Goal: Transaction & Acquisition: Purchase product/service

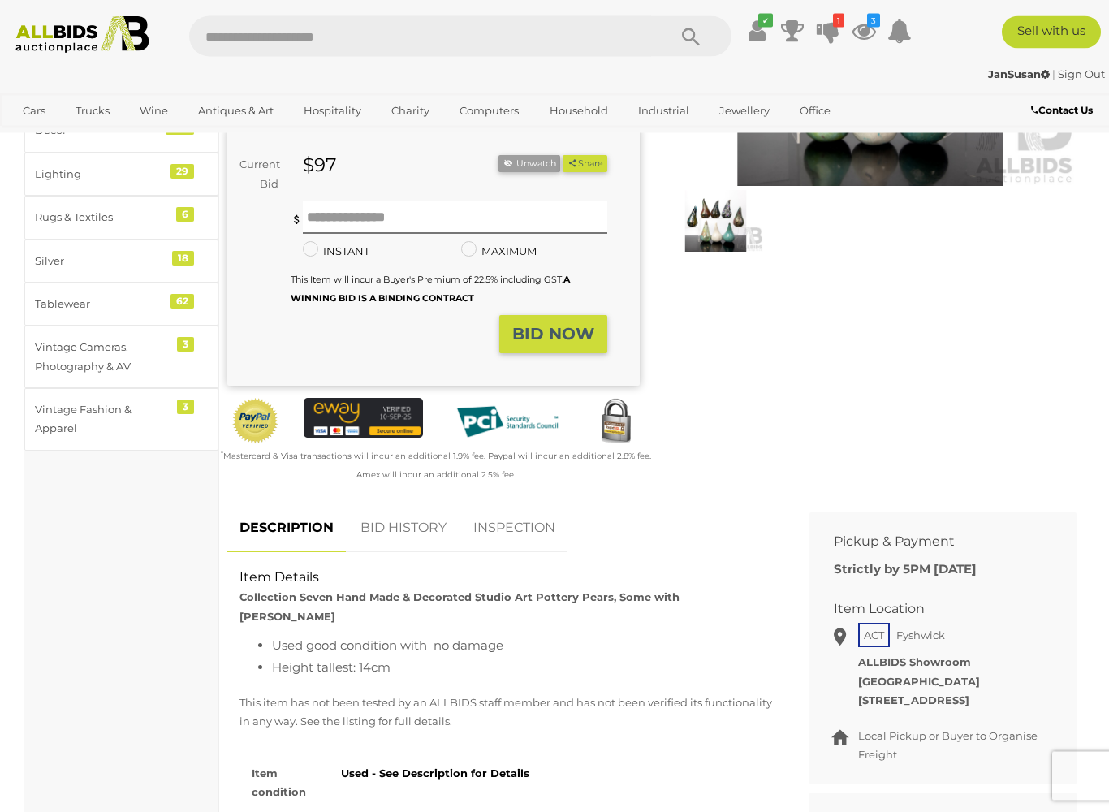
scroll to position [283, 0]
click at [407, 523] on link "BID HISTORY" at bounding box center [403, 528] width 110 height 48
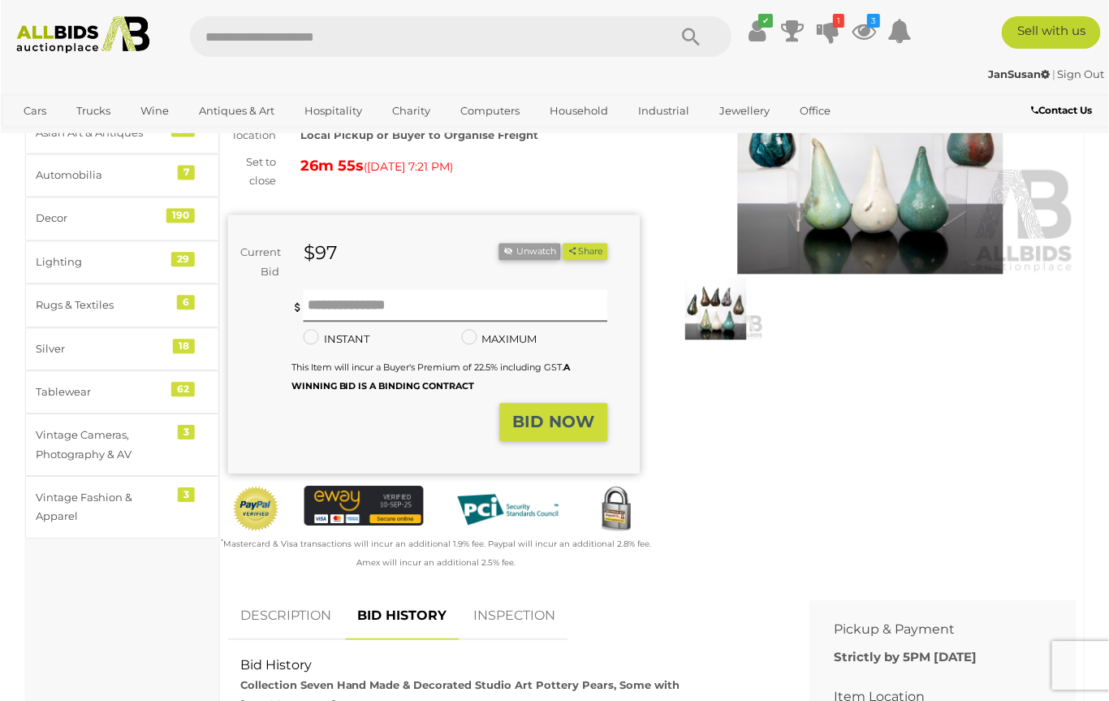
scroll to position [181, 0]
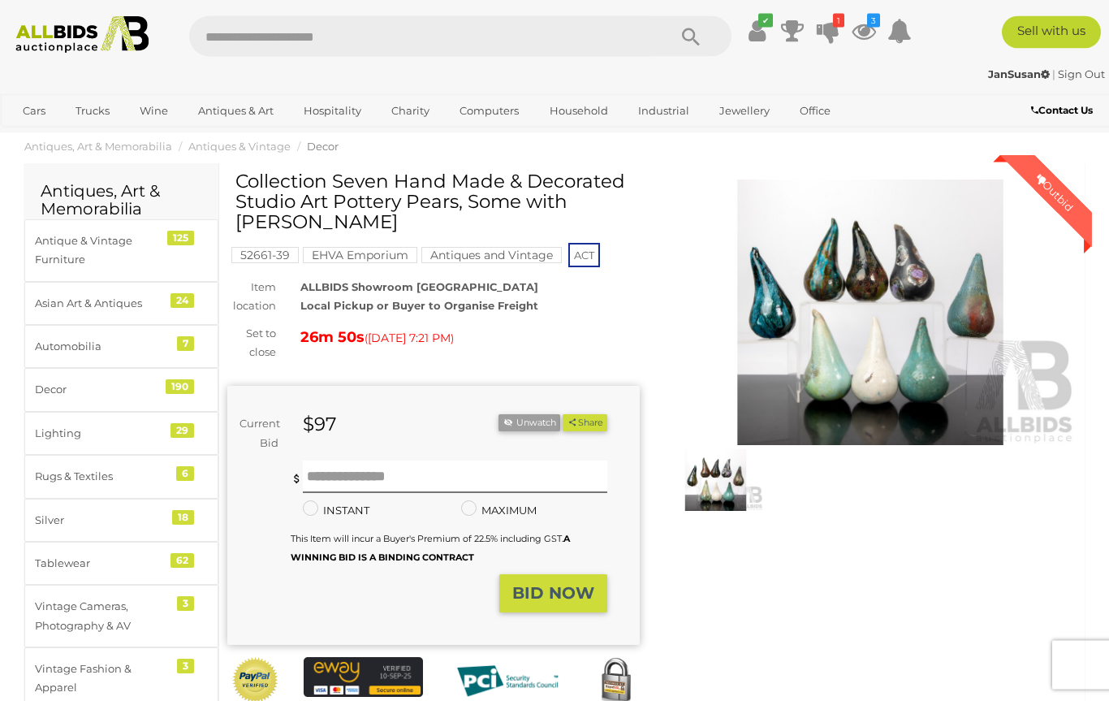
click at [799, 369] on img at bounding box center [870, 312] width 412 height 265
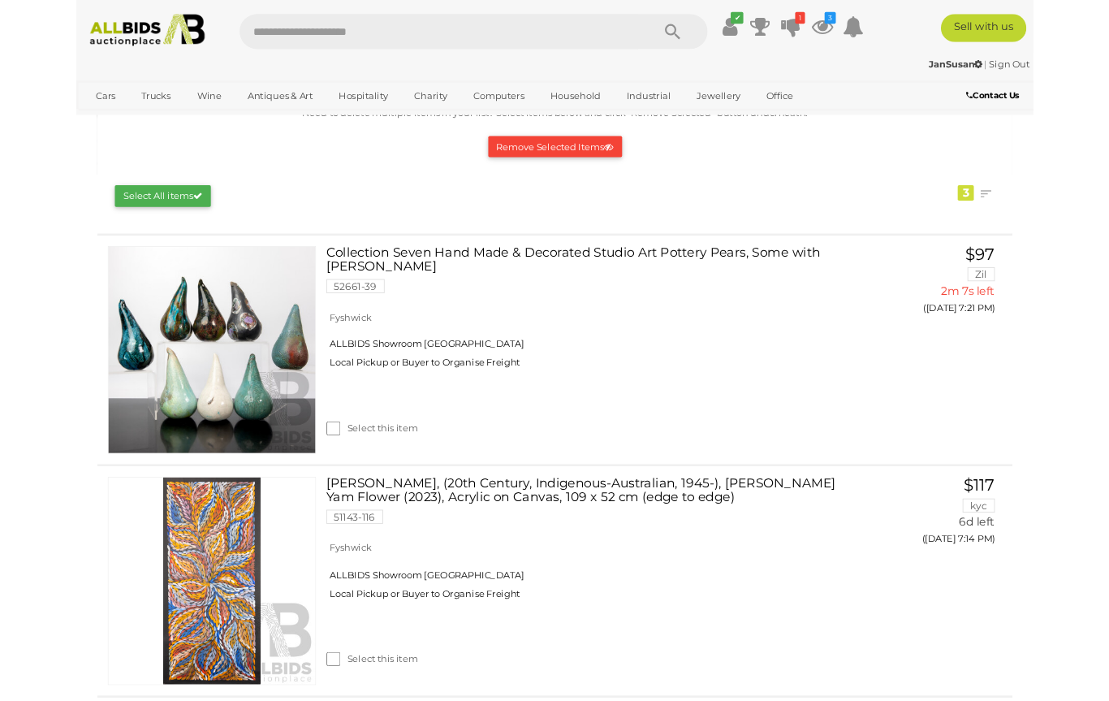
scroll to position [246, 0]
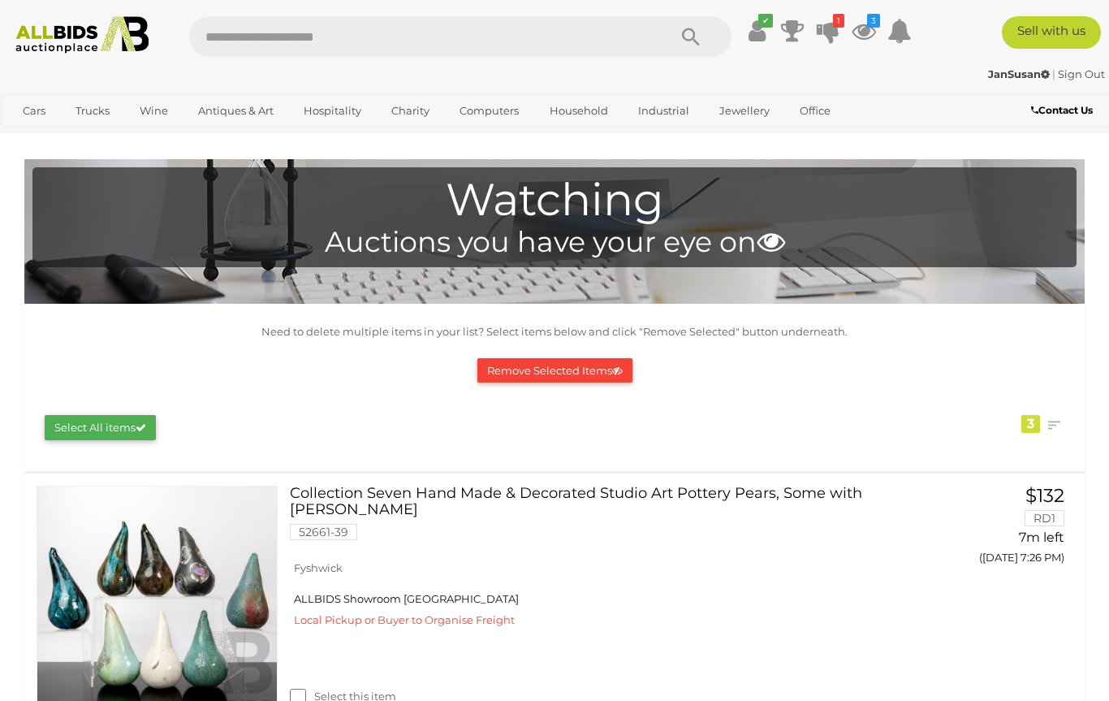
scroll to position [386, 0]
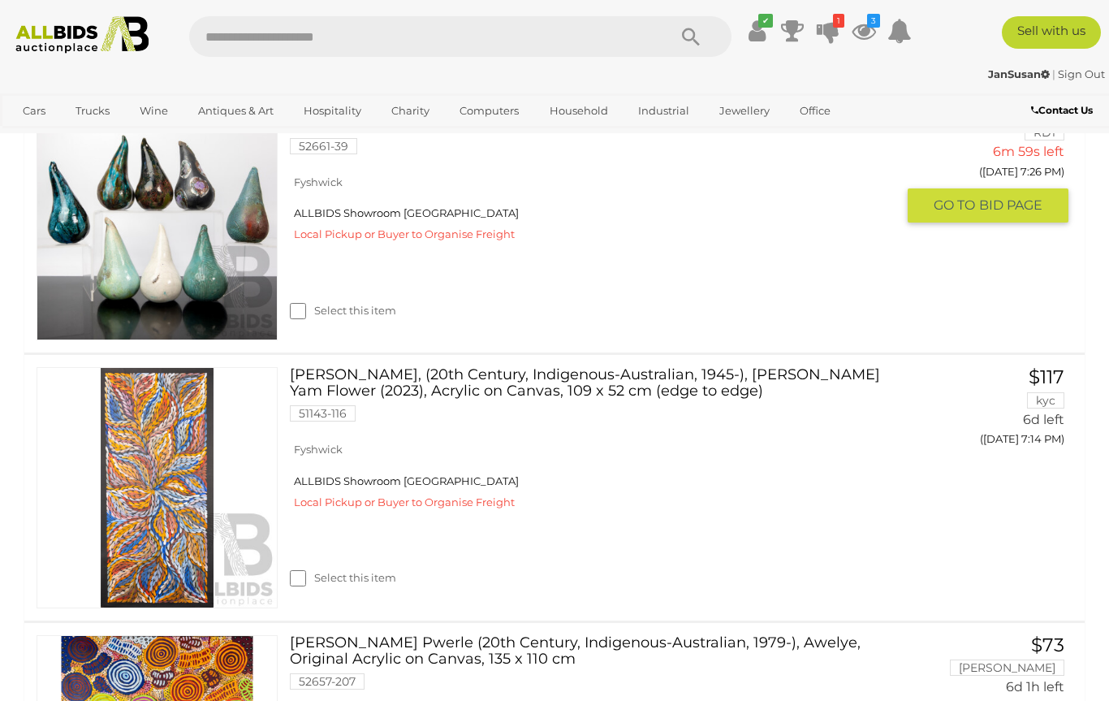
click at [157, 265] on img at bounding box center [156, 220] width 239 height 239
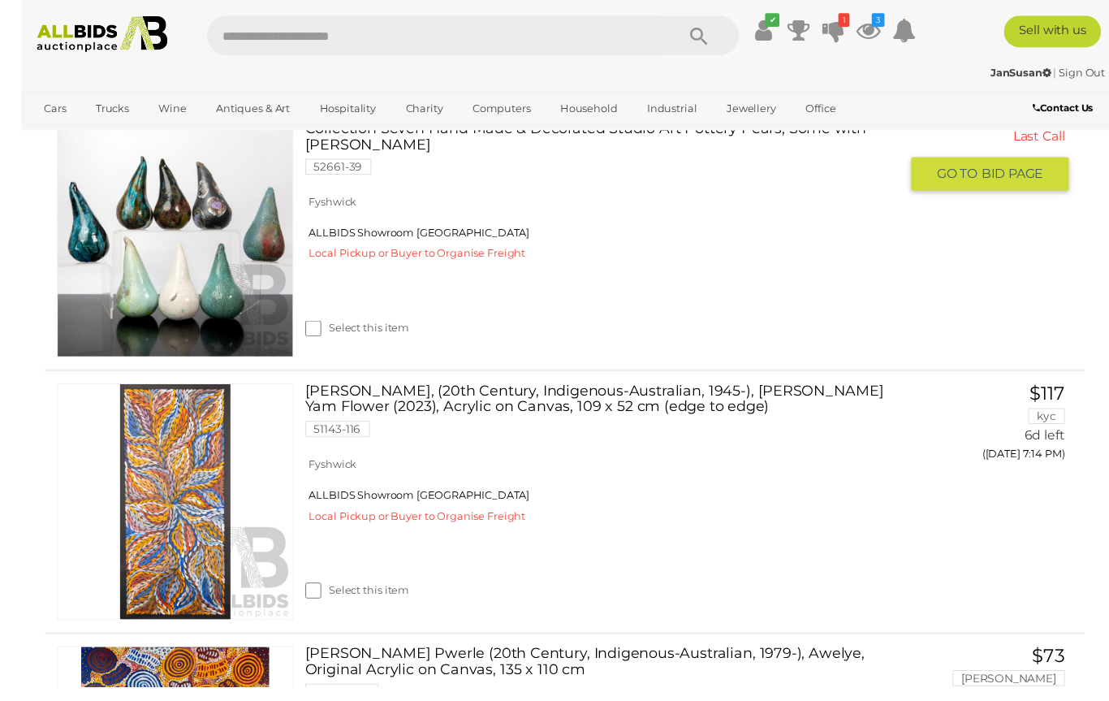
scroll to position [399, 0]
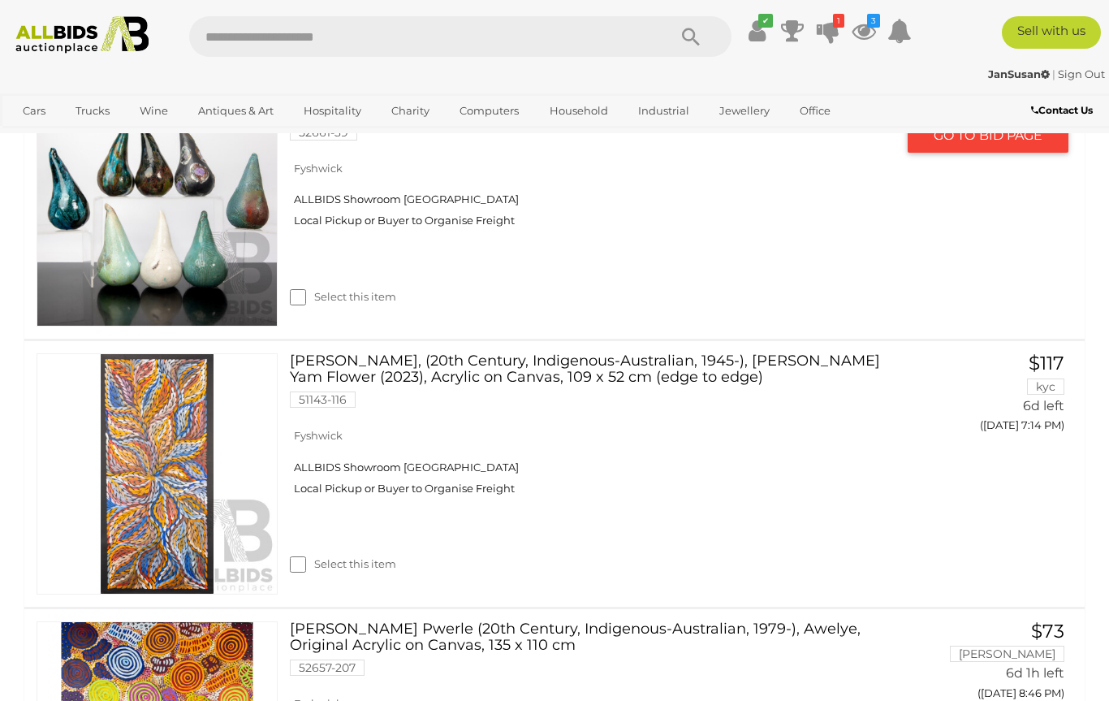
click at [141, 267] on img at bounding box center [156, 206] width 239 height 239
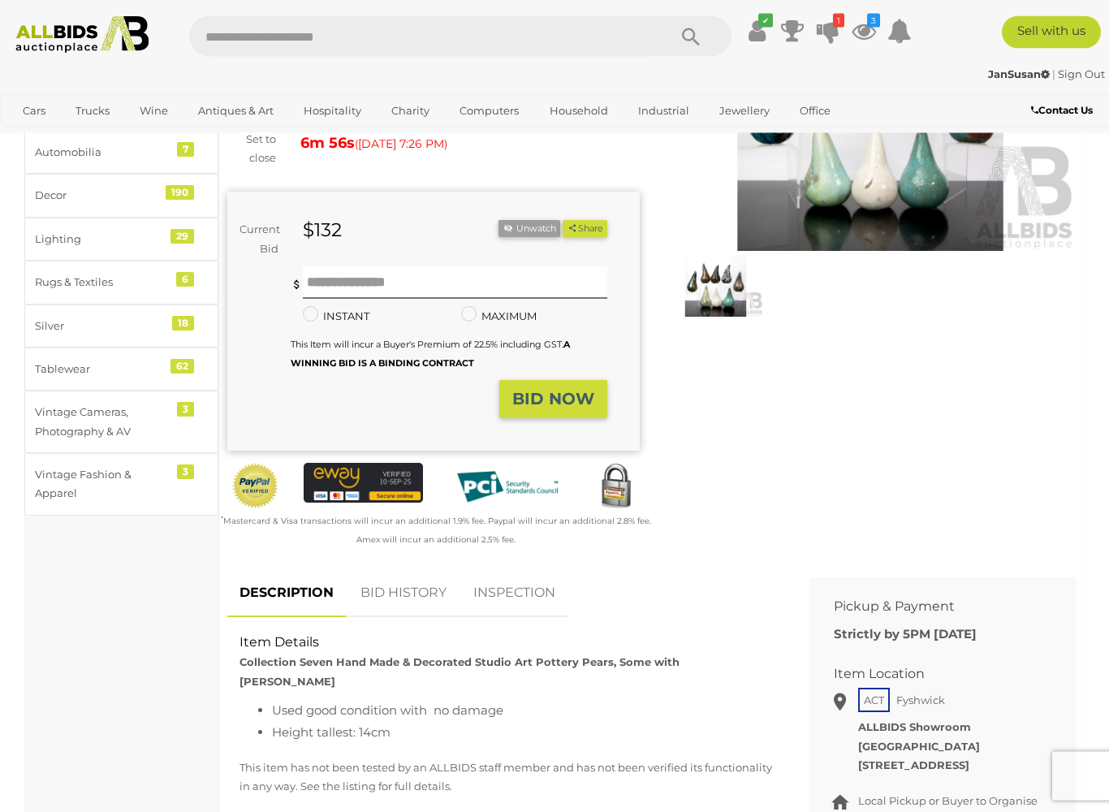
scroll to position [218, 0]
click at [430, 609] on link "BID HISTORY" at bounding box center [403, 592] width 110 height 48
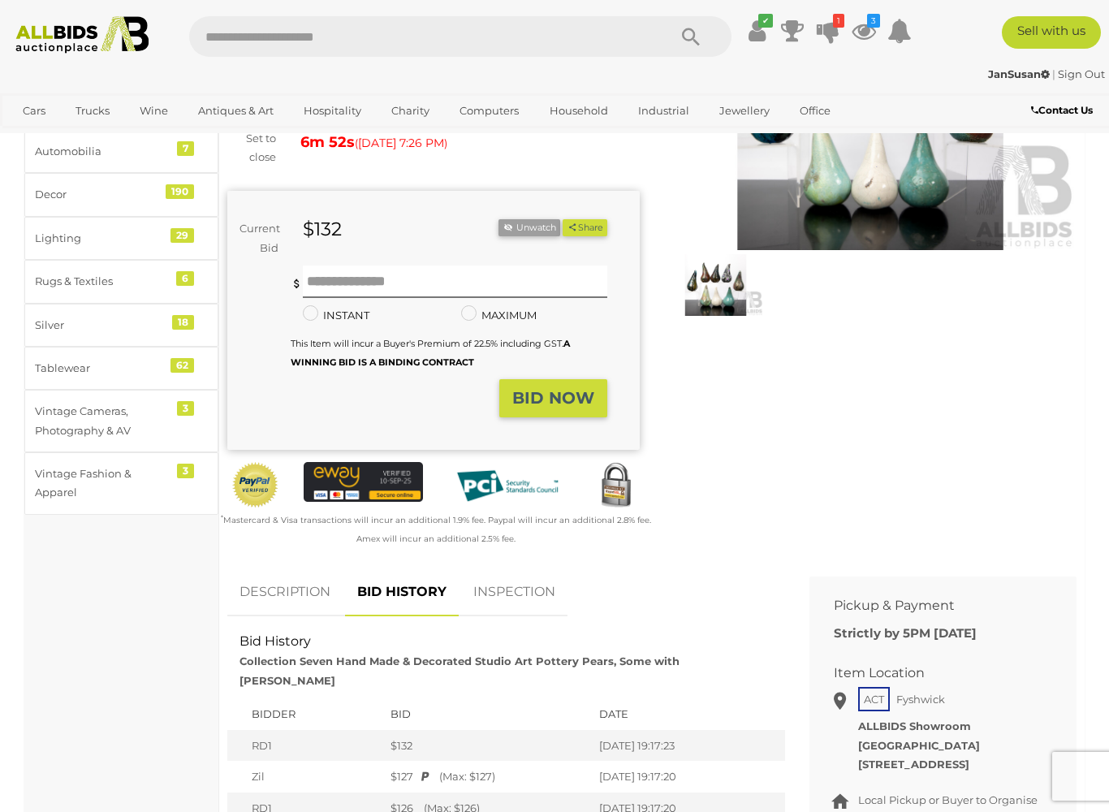
click at [401, 591] on link "BID HISTORY" at bounding box center [402, 592] width 114 height 48
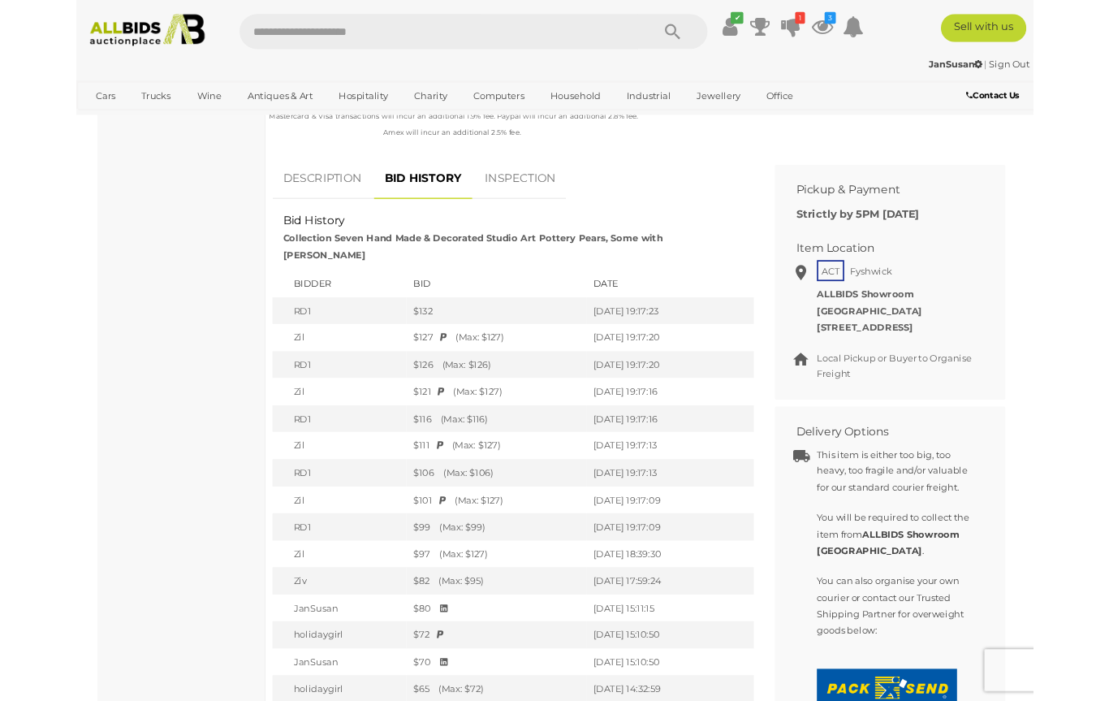
scroll to position [649, 0]
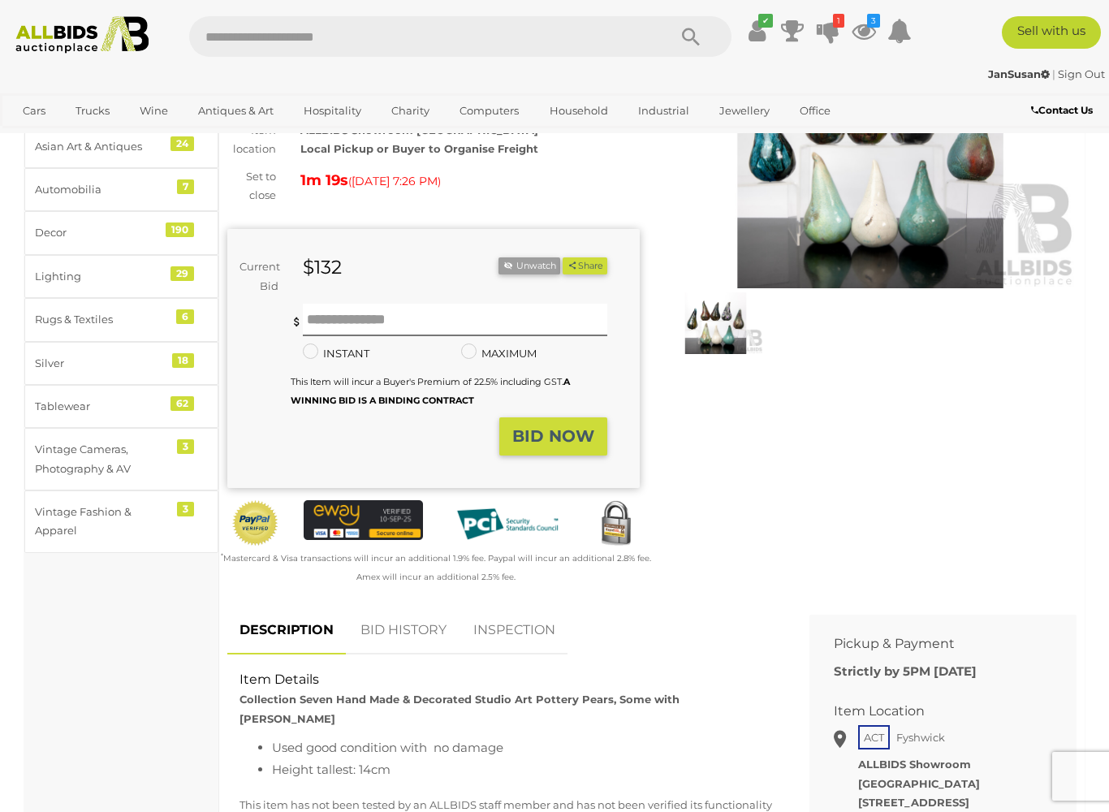
scroll to position [181, 0]
click at [377, 623] on link "BID HISTORY" at bounding box center [403, 630] width 110 height 48
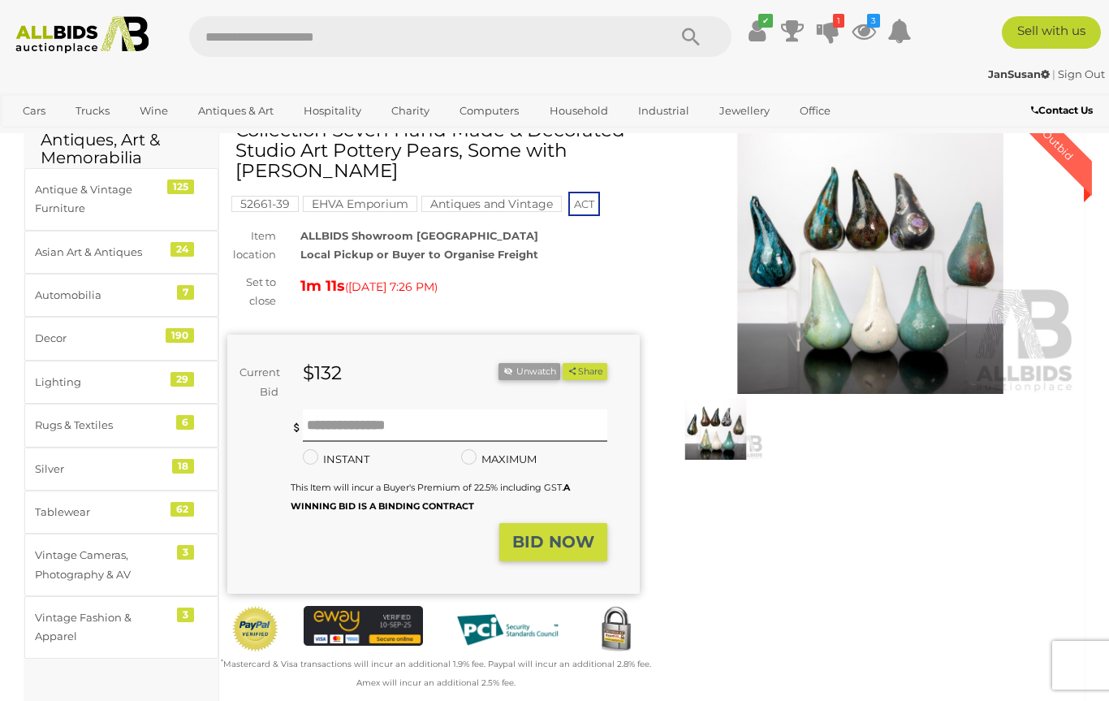
scroll to position [69, 0]
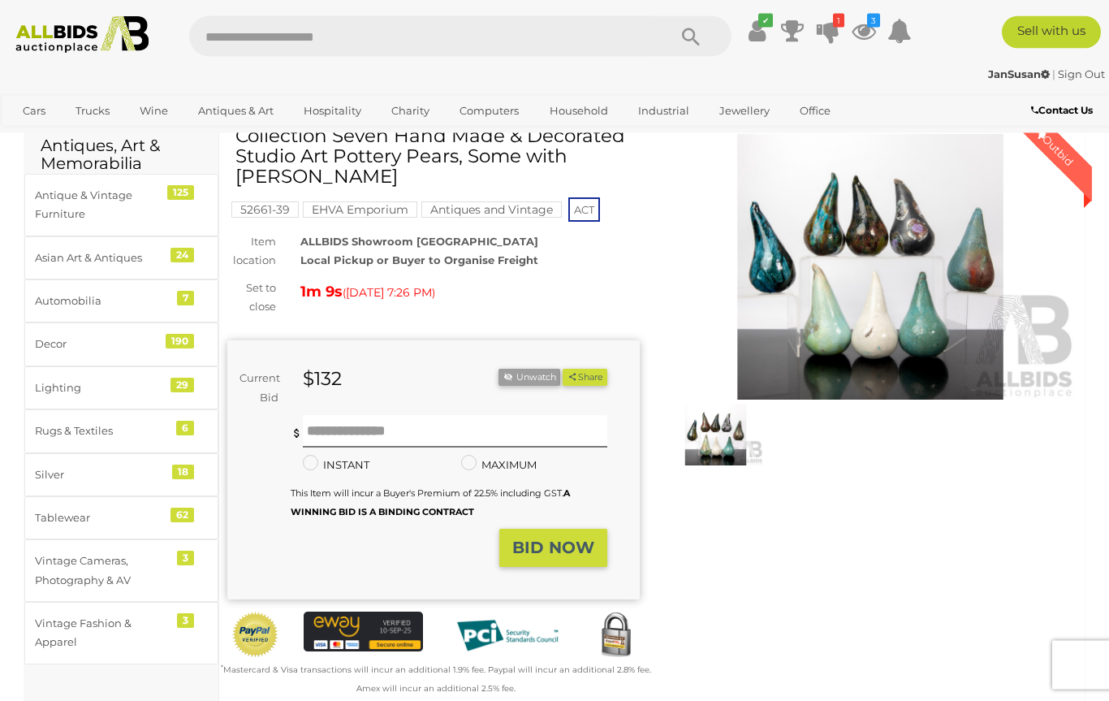
click at [809, 296] on img at bounding box center [870, 267] width 412 height 265
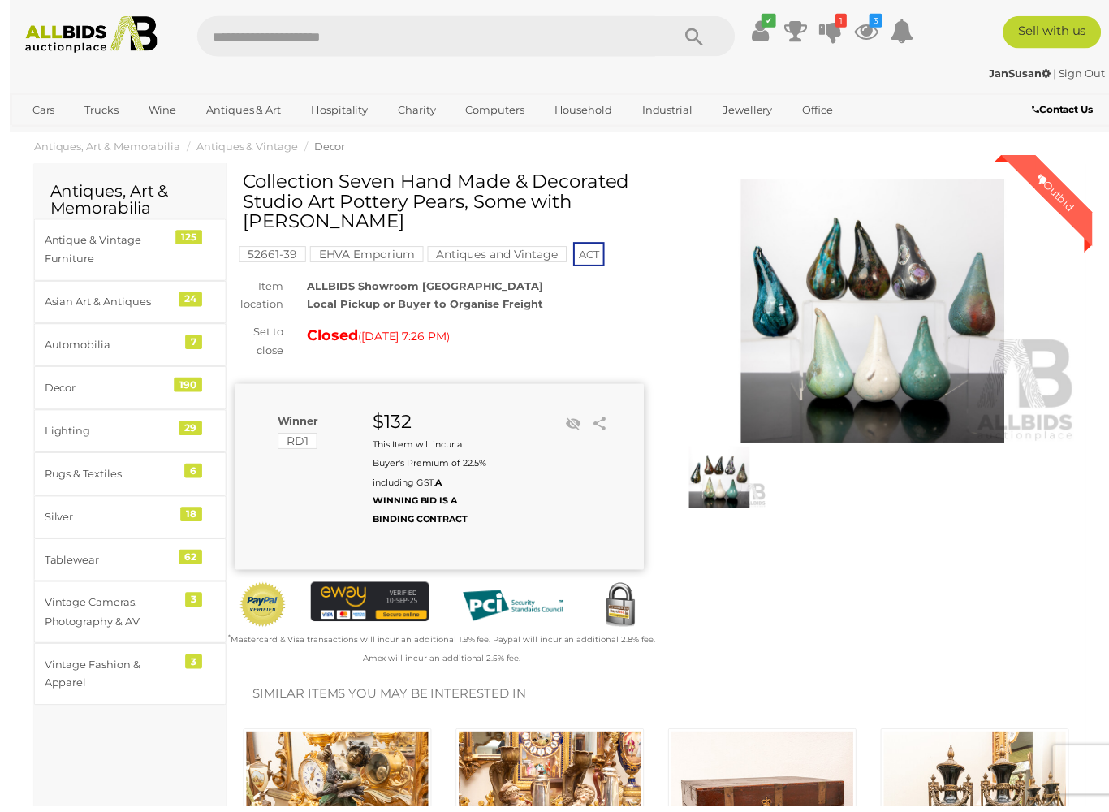
scroll to position [32, 0]
